Goal: Navigation & Orientation: Find specific page/section

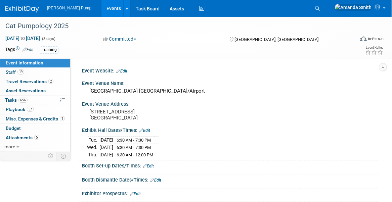
click at [101, 8] on link "Events" at bounding box center [113, 8] width 25 height 17
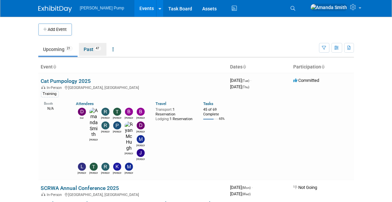
click at [90, 47] on link "Past 47" at bounding box center [93, 49] width 28 height 13
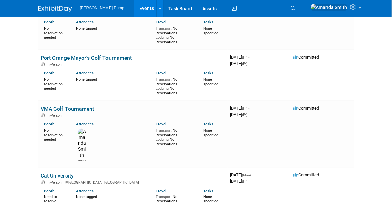
scroll to position [2384, 0]
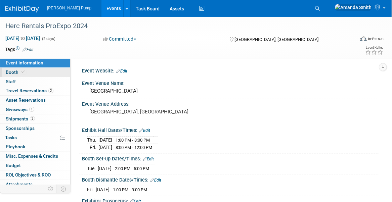
click at [27, 72] on link "Booth" at bounding box center [35, 72] width 70 height 9
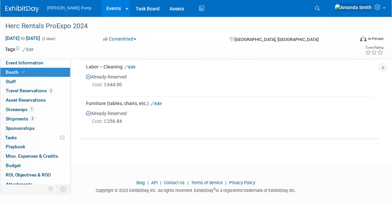
scroll to position [201, 0]
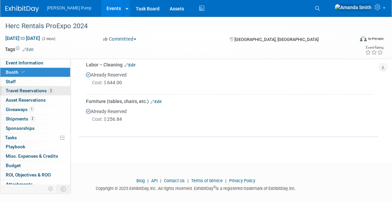
click at [26, 91] on span "Travel Reservations 2" at bounding box center [30, 90] width 48 height 5
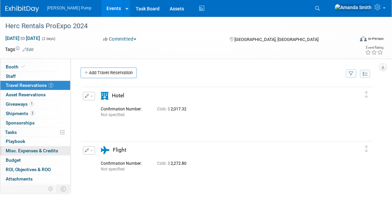
scroll to position [12, 0]
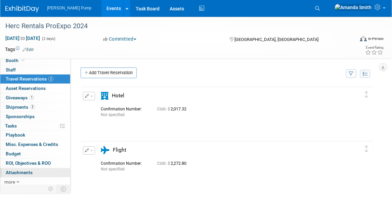
click at [26, 170] on span "Attachments 0" at bounding box center [19, 172] width 27 height 5
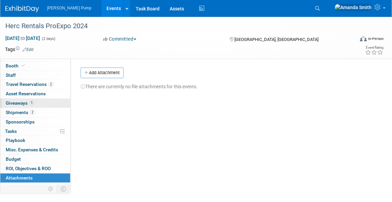
scroll to position [0, 0]
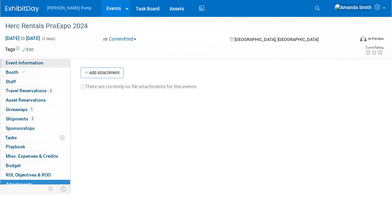
click at [18, 63] on span "Event Information" at bounding box center [25, 62] width 38 height 5
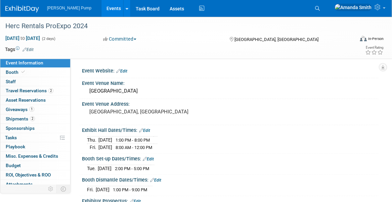
click at [101, 7] on link "Events" at bounding box center [113, 8] width 25 height 17
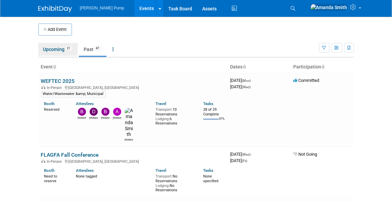
click at [52, 47] on link "Upcoming 21" at bounding box center [57, 49] width 39 height 13
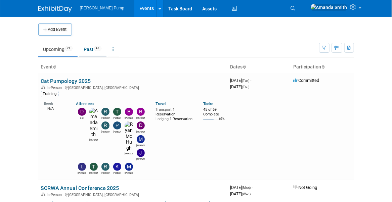
click at [87, 49] on link "Past 47" at bounding box center [93, 49] width 28 height 13
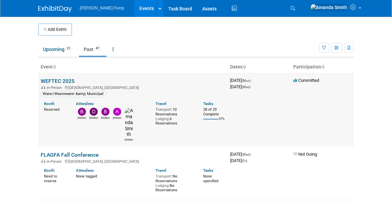
click at [70, 81] on link "WEFTEC 2025" at bounding box center [58, 81] width 34 height 6
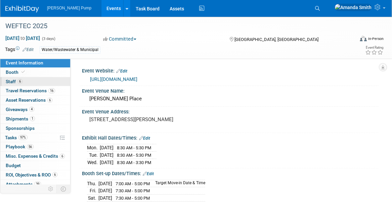
click at [21, 82] on span "6" at bounding box center [19, 81] width 5 height 5
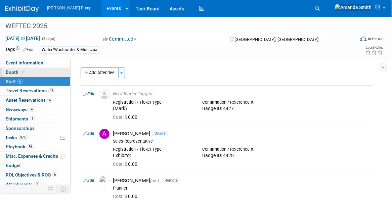
click at [22, 74] on icon at bounding box center [22, 72] width 3 height 4
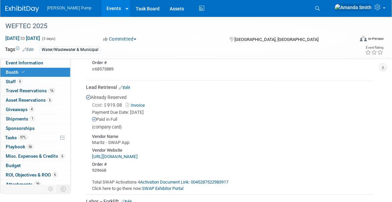
scroll to position [873, 0]
